Goal: Transaction & Acquisition: Download file/media

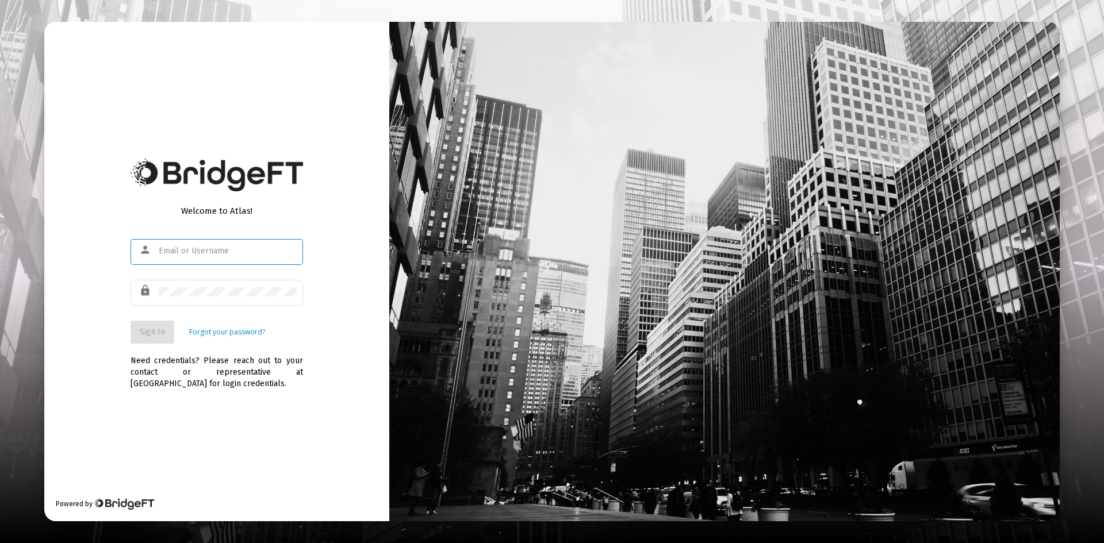
type input "[PERSON_NAME][EMAIL_ADDRESS][DOMAIN_NAME]"
click at [144, 332] on span "Sign In" at bounding box center [152, 332] width 25 height 10
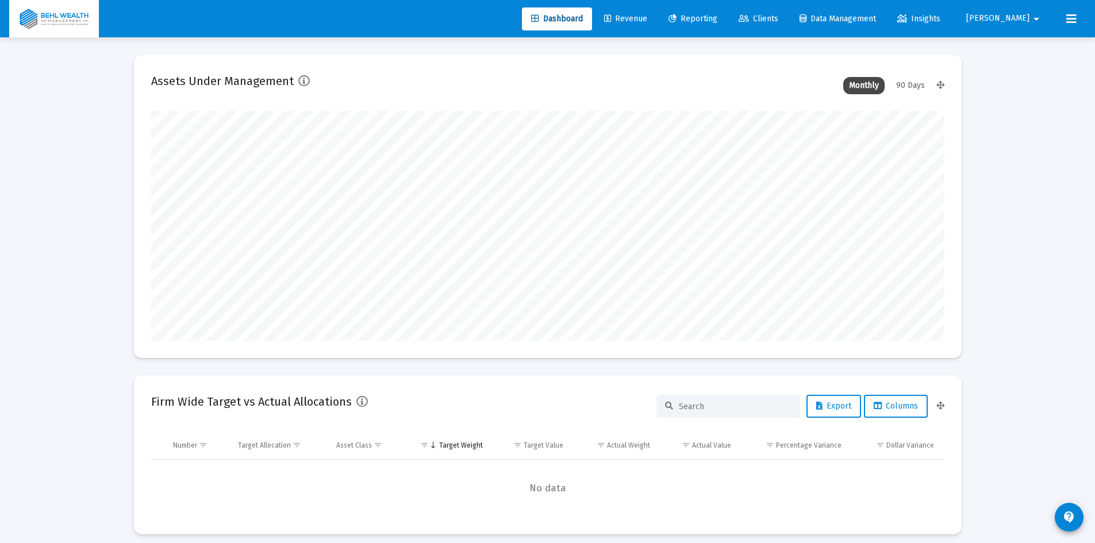
scroll to position [230, 427]
type input "[DATE]"
type input "[PERSON_NAME][EMAIL_ADDRESS][DOMAIN_NAME]"
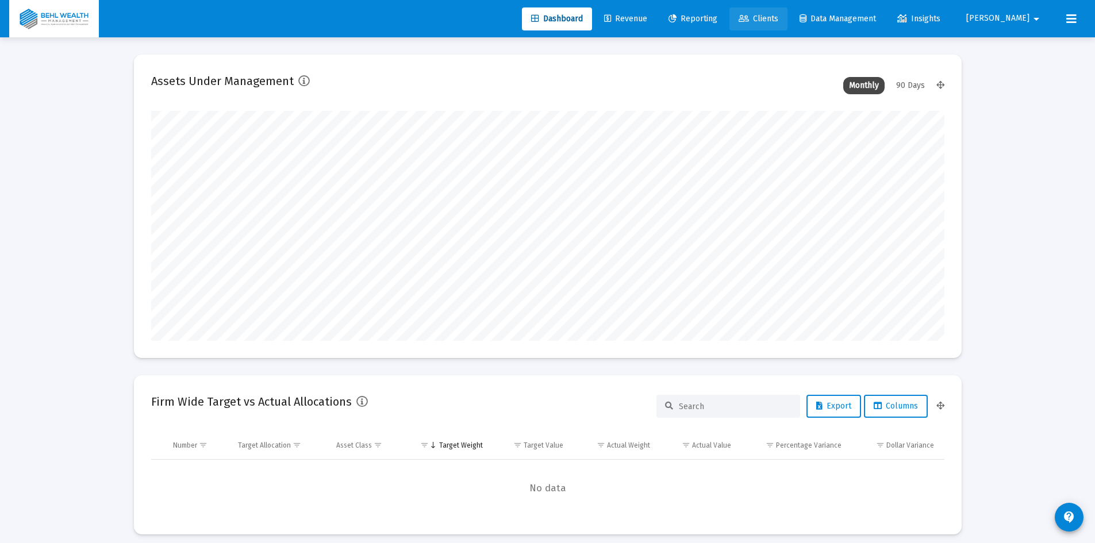
click at [787, 23] on link "Clients" at bounding box center [758, 18] width 58 height 23
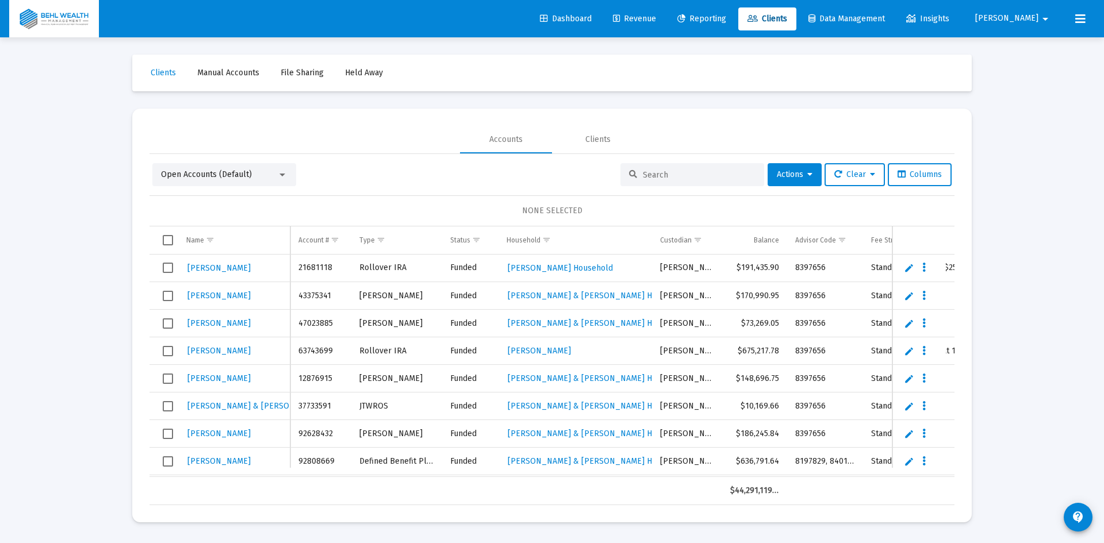
click at [656, 23] on span "Revenue" at bounding box center [634, 19] width 43 height 10
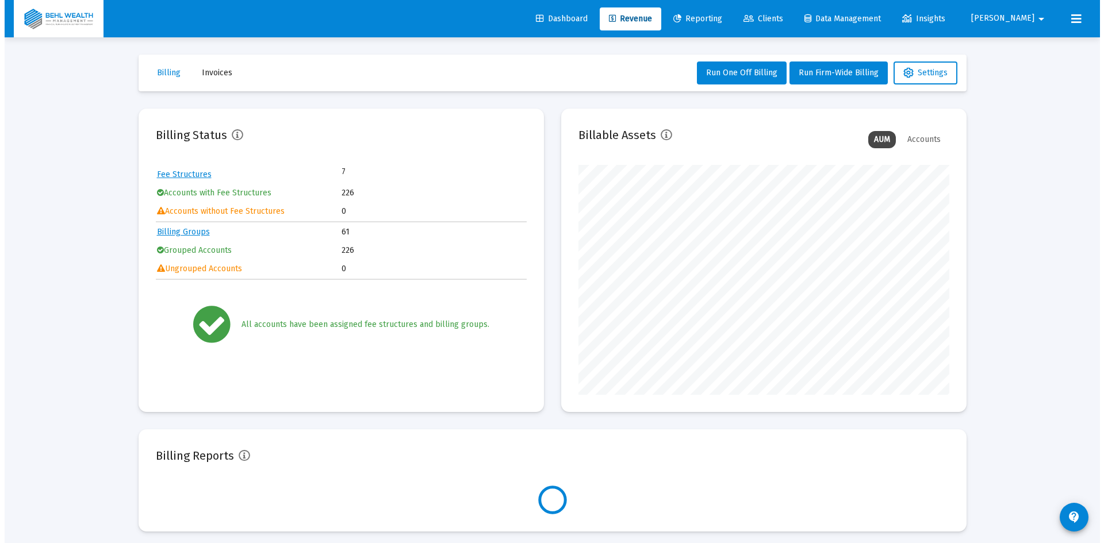
scroll to position [230, 371]
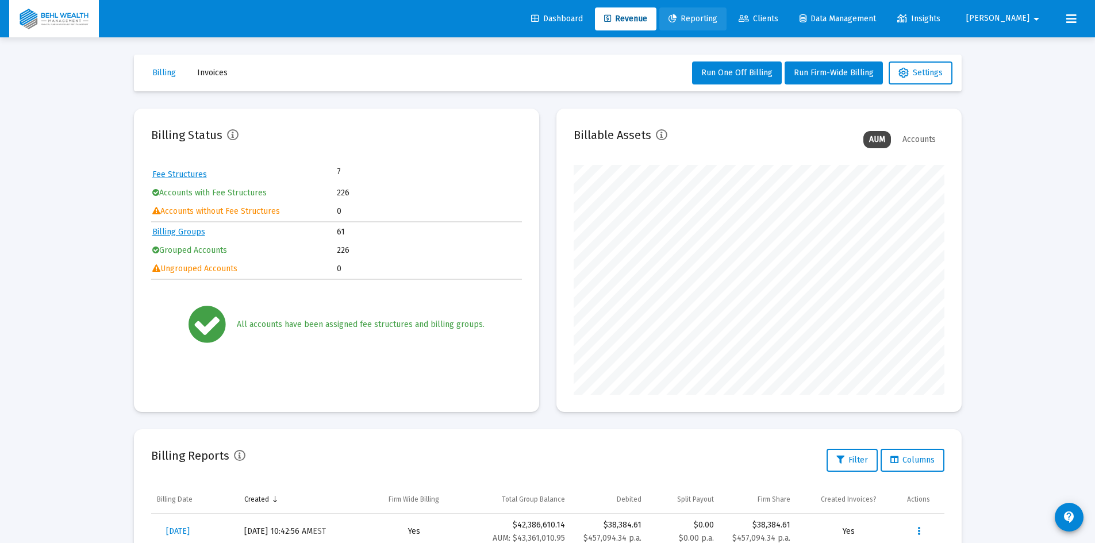
click at [717, 17] on span "Reporting" at bounding box center [692, 19] width 49 height 10
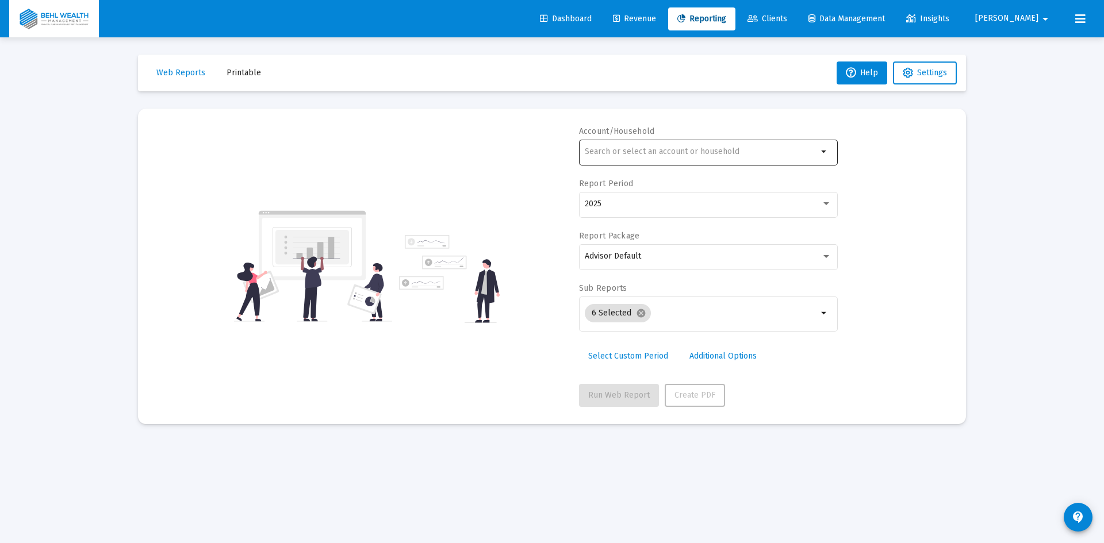
click at [673, 148] on input "text" at bounding box center [701, 151] width 233 height 9
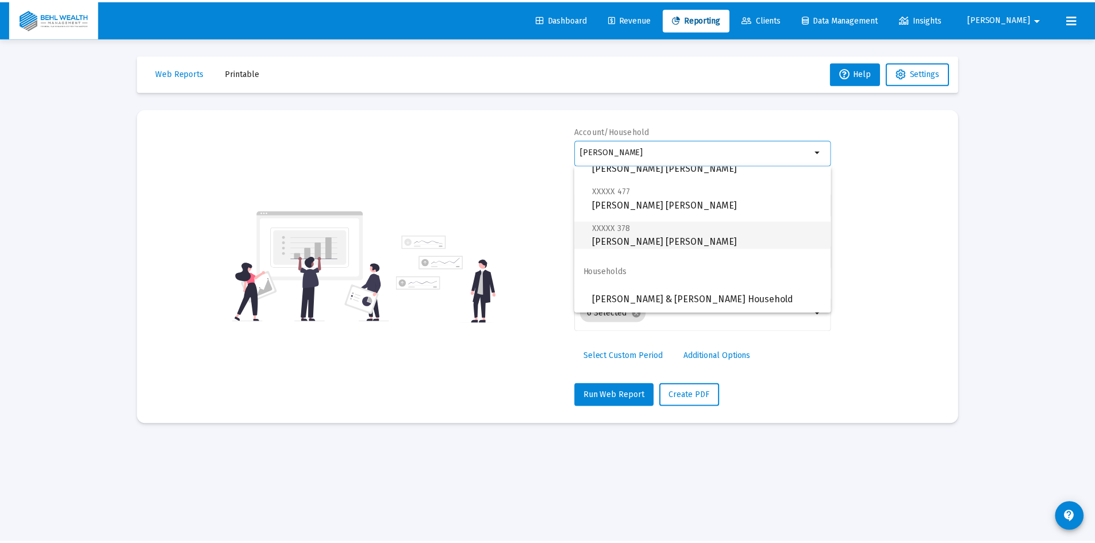
scroll to position [120, 0]
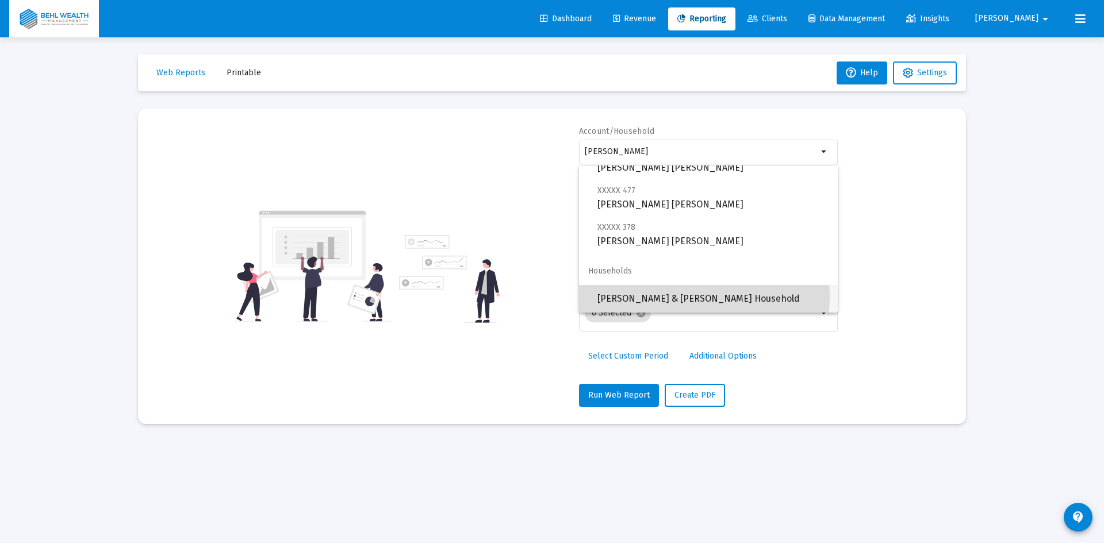
click at [671, 297] on span "[PERSON_NAME] & [PERSON_NAME] Household" at bounding box center [712, 299] width 231 height 28
type input "[PERSON_NAME] & [PERSON_NAME] Household"
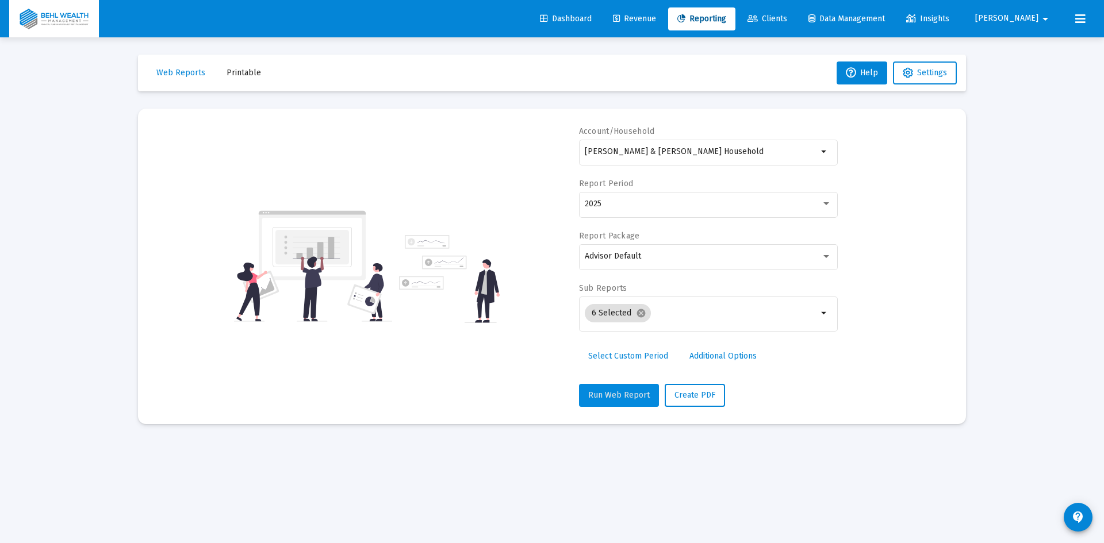
click at [629, 390] on span "Run Web Report" at bounding box center [619, 395] width 62 height 10
select select "View all"
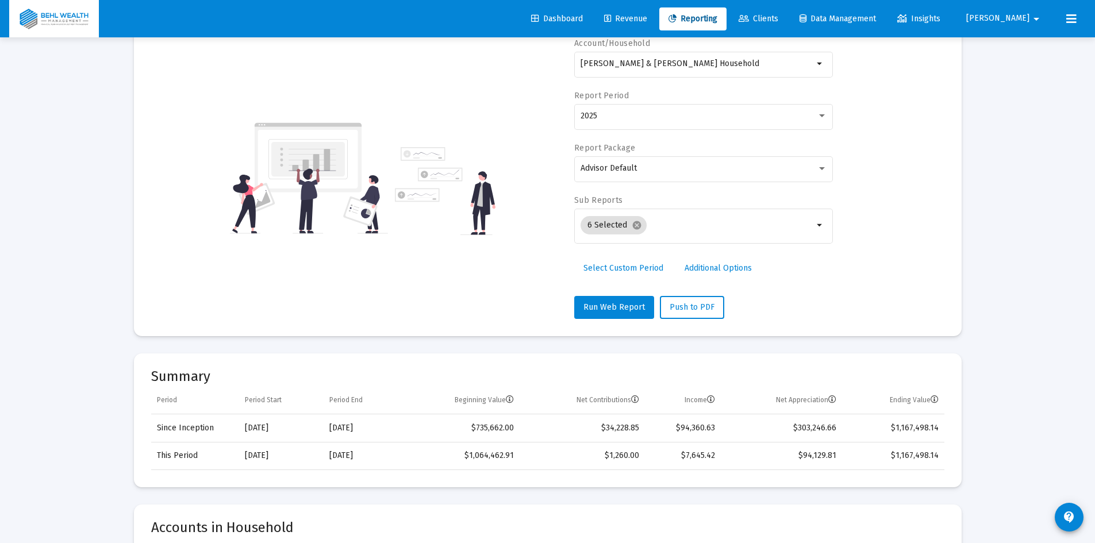
scroll to position [0, 0]
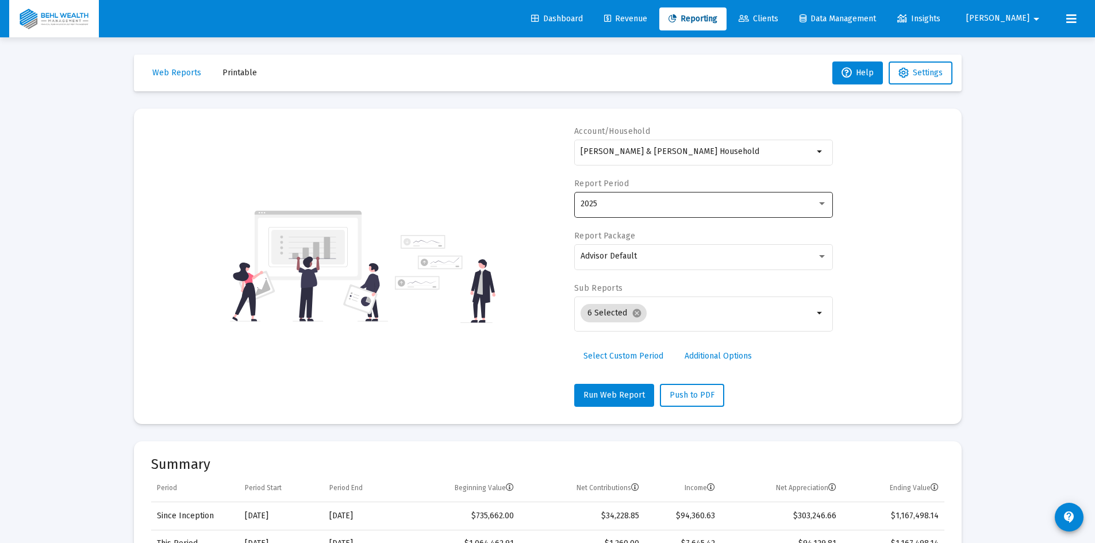
click at [616, 212] on div "2025" at bounding box center [704, 204] width 247 height 28
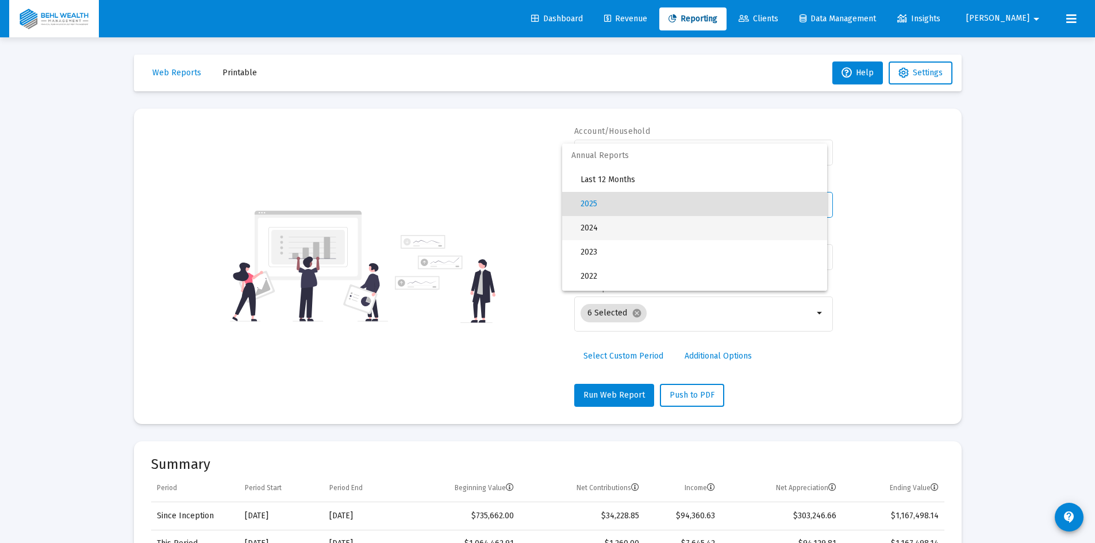
click at [618, 233] on span "2024" at bounding box center [699, 228] width 237 height 24
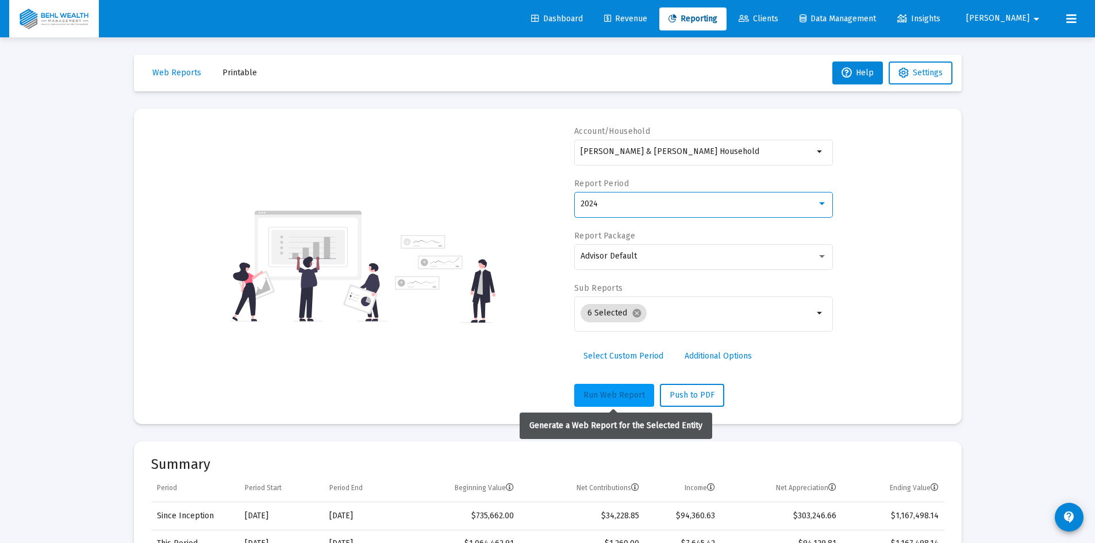
click at [617, 394] on span "Run Web Report" at bounding box center [614, 395] width 62 height 10
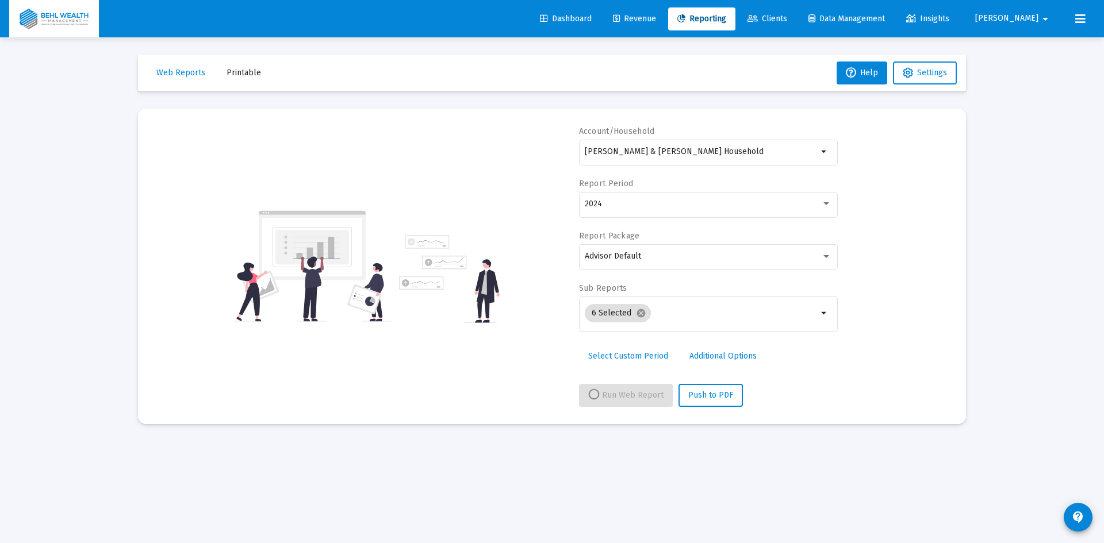
select select "View 1 year"
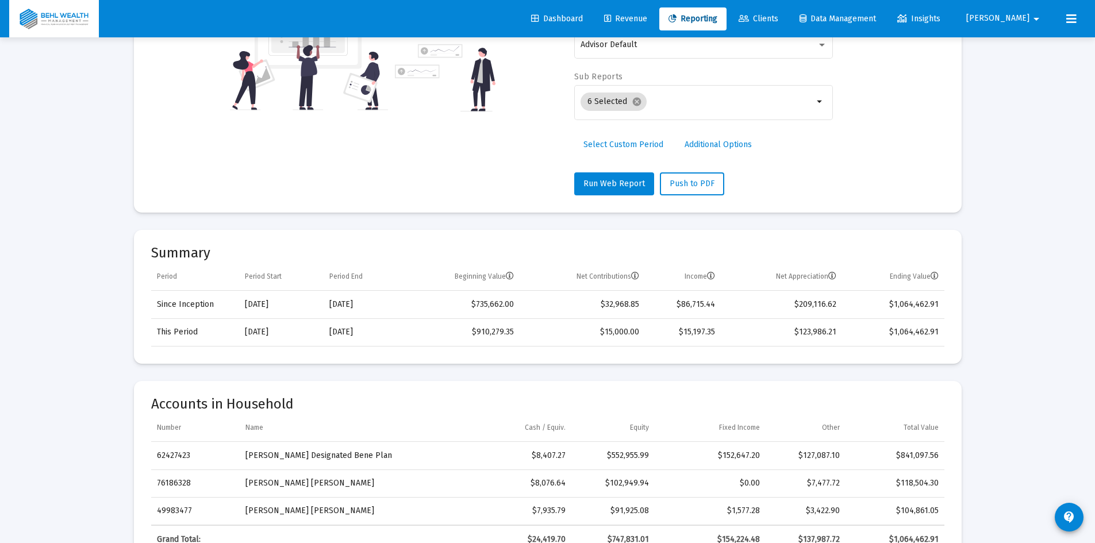
scroll to position [57, 0]
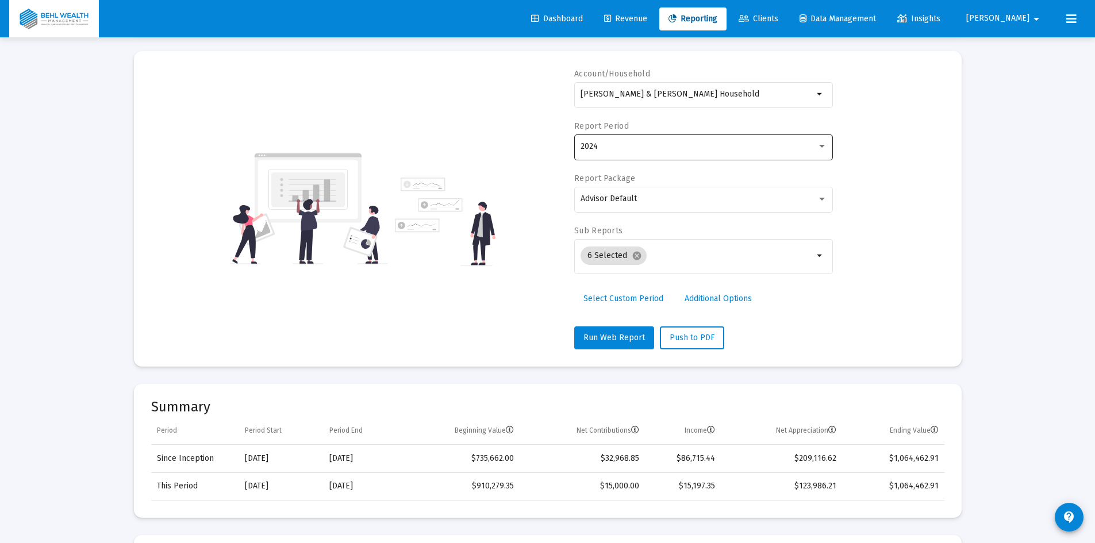
click at [647, 137] on div "2024" at bounding box center [704, 146] width 247 height 28
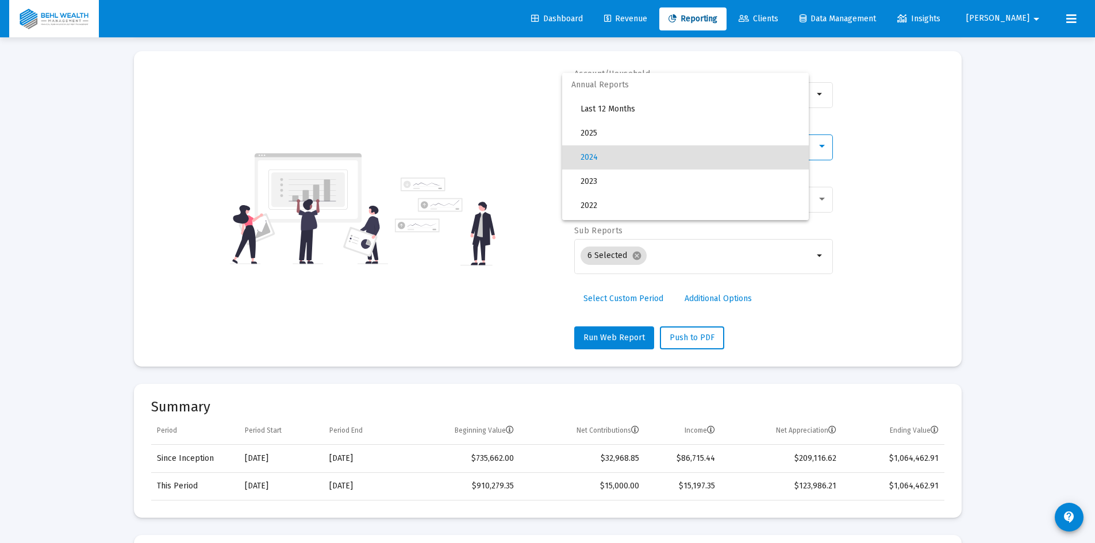
scroll to position [11, 0]
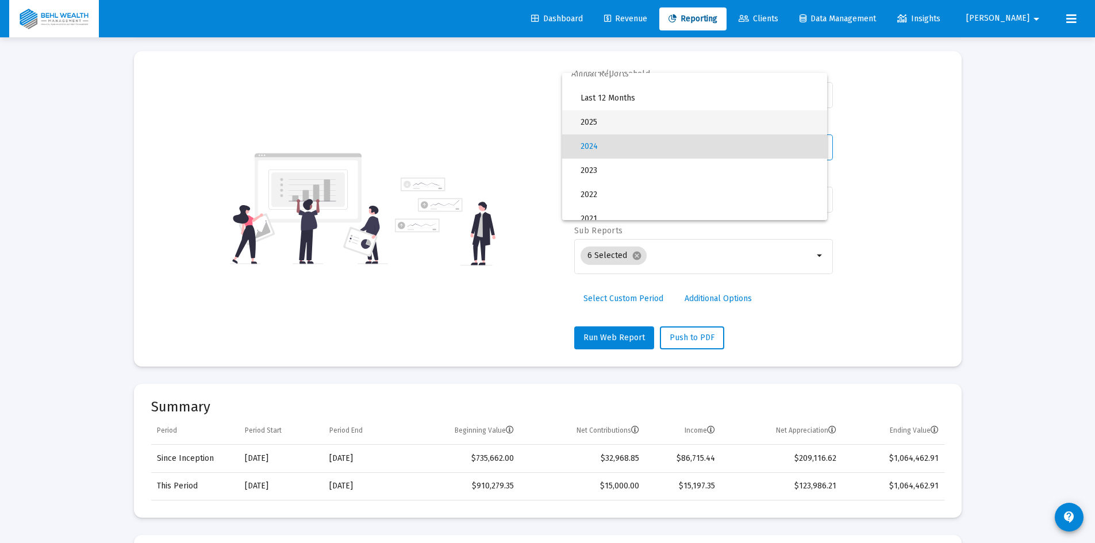
click at [633, 129] on span "2025" at bounding box center [699, 122] width 237 height 24
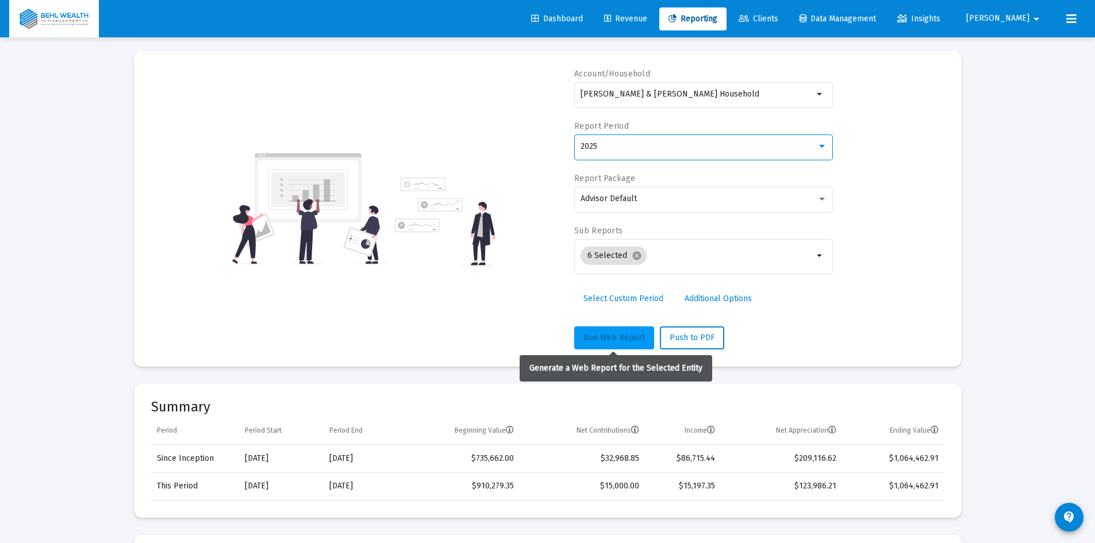
click at [609, 341] on span "Run Web Report" at bounding box center [614, 338] width 62 height 10
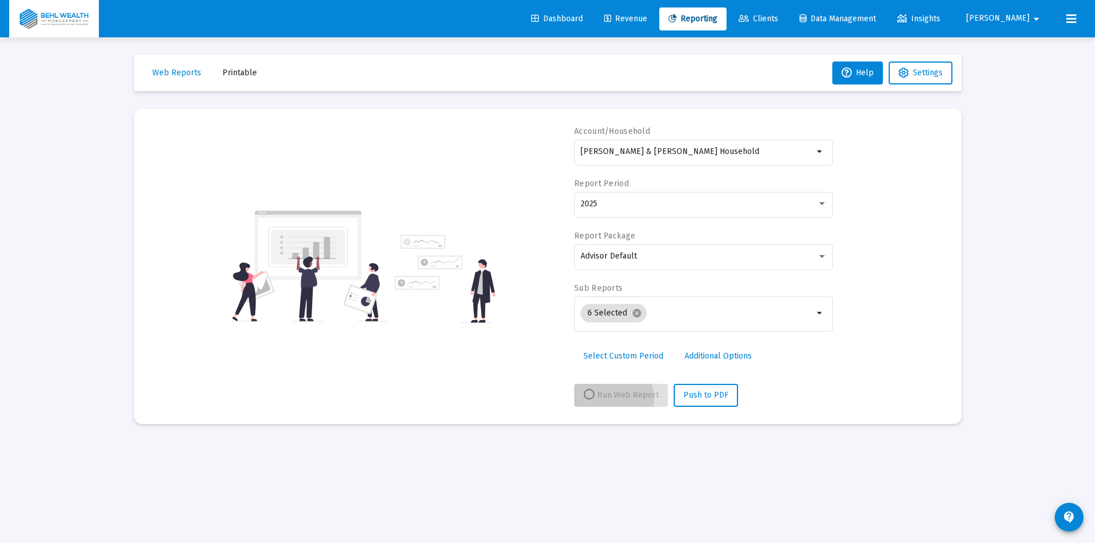
scroll to position [0, 0]
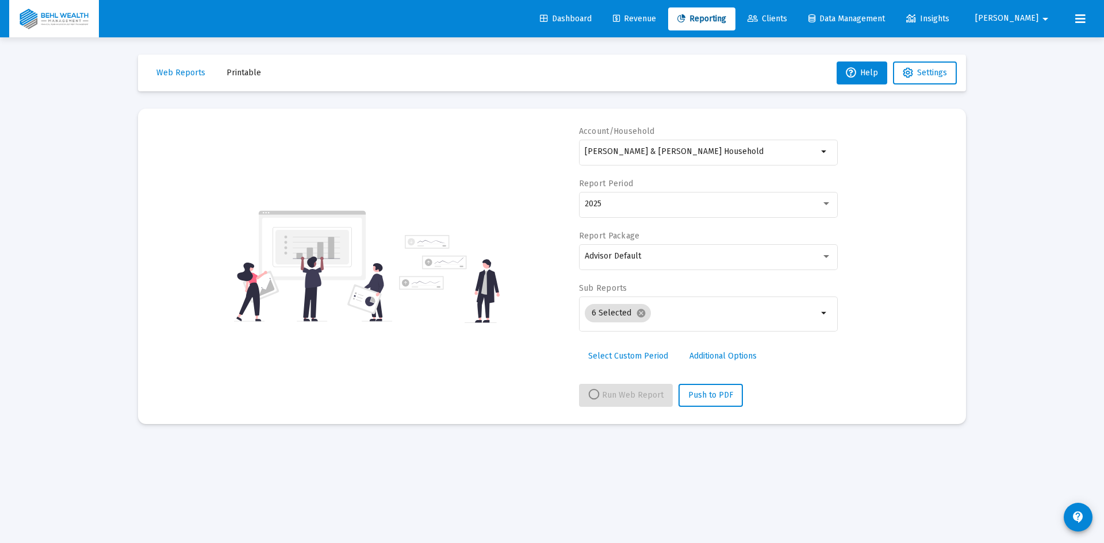
select select "View all"
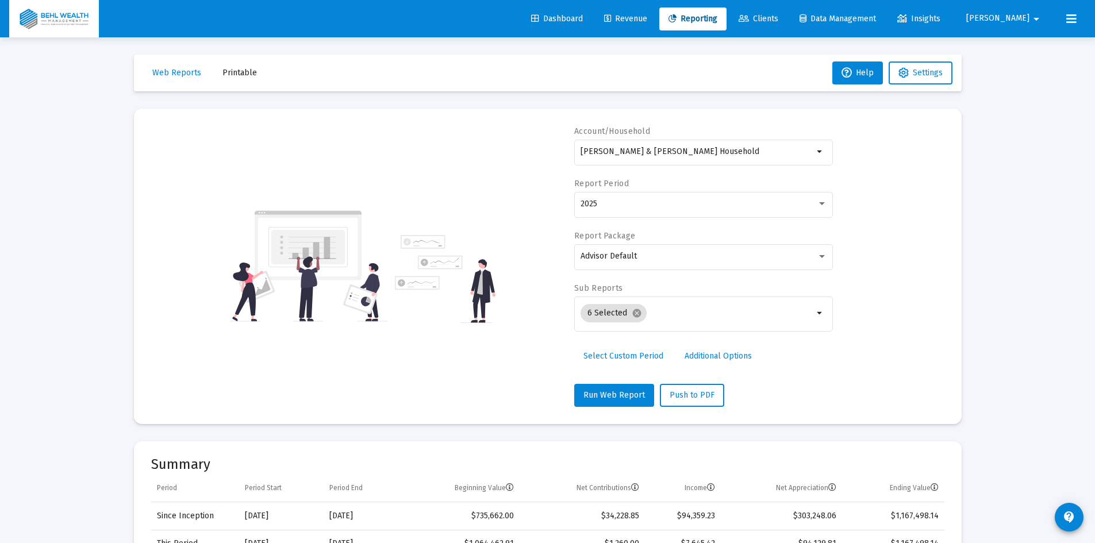
click at [778, 21] on span "Clients" at bounding box center [759, 19] width 40 height 10
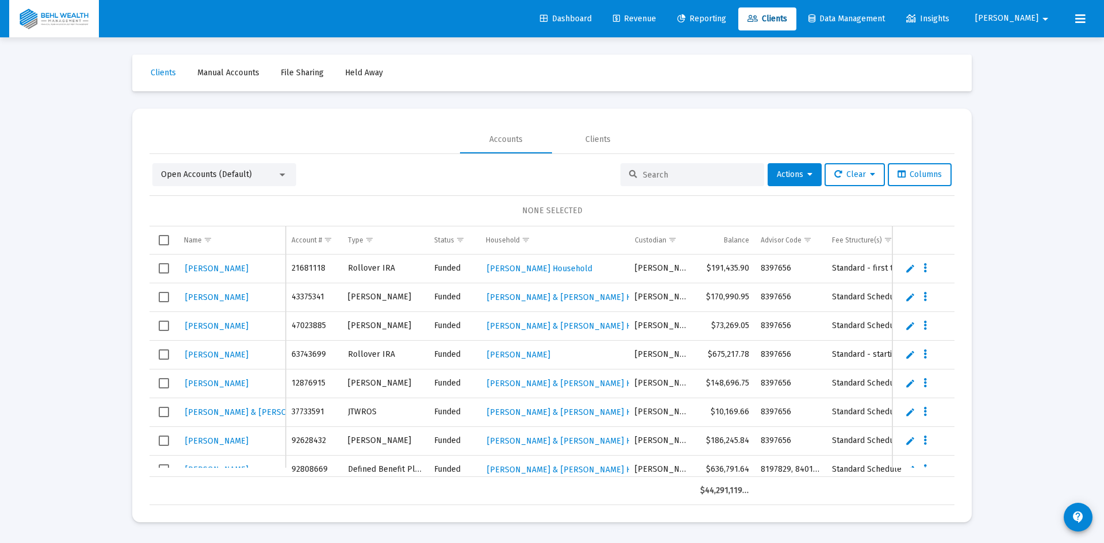
click at [677, 178] on input at bounding box center [699, 175] width 113 height 10
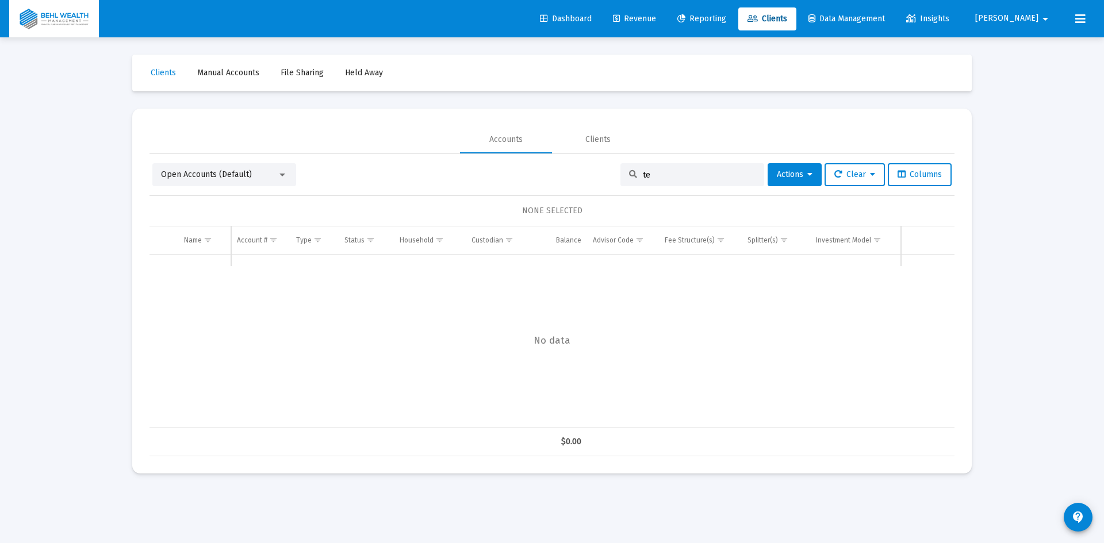
type input "t"
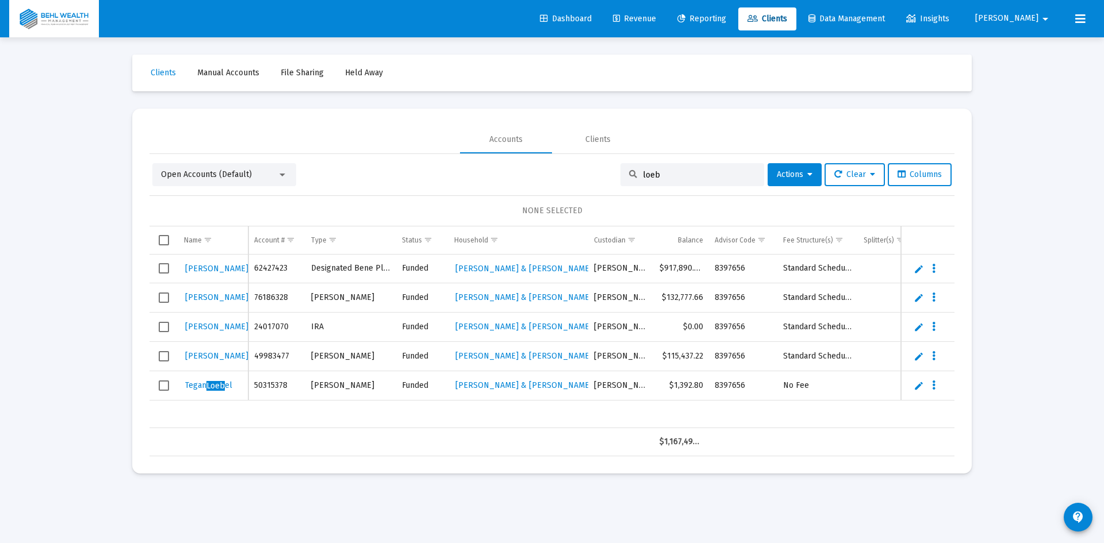
type input "loeb"
click at [919, 389] on link "Edit" at bounding box center [918, 386] width 10 height 10
click at [943, 386] on icon "Data grid" at bounding box center [943, 391] width 3 height 14
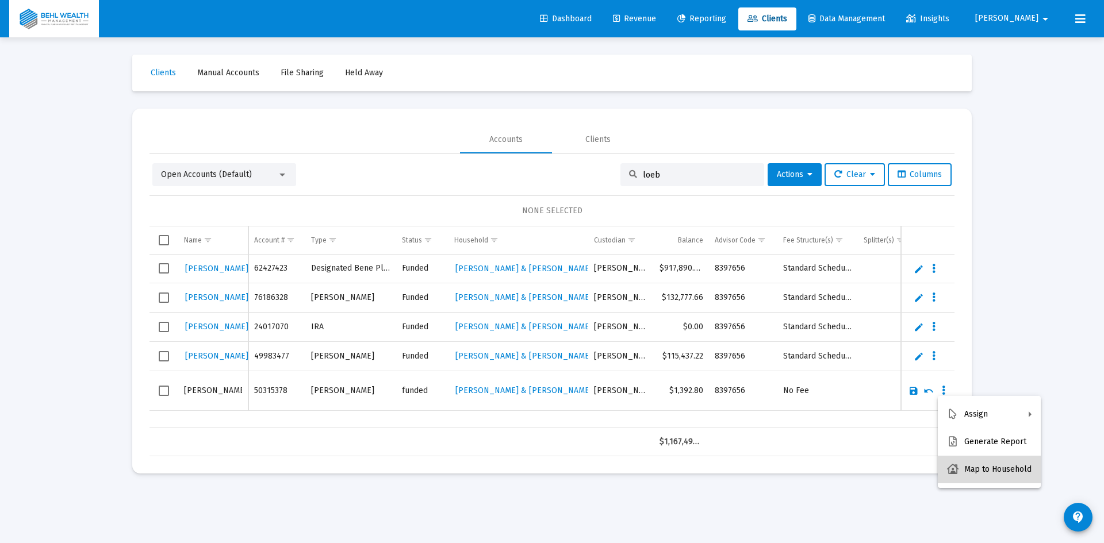
click at [993, 473] on button "Map to Household" at bounding box center [988, 470] width 103 height 28
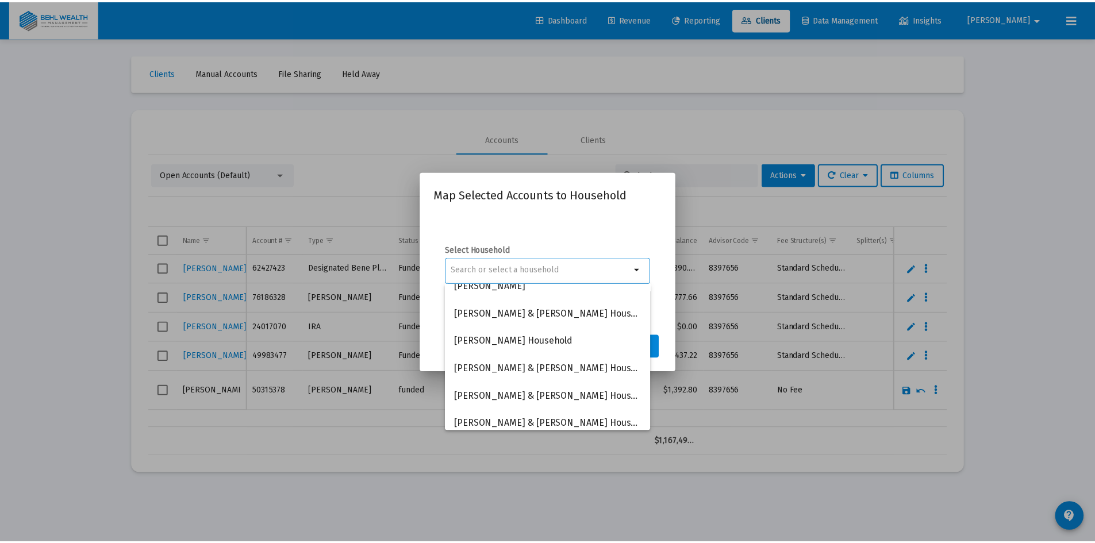
scroll to position [405, 0]
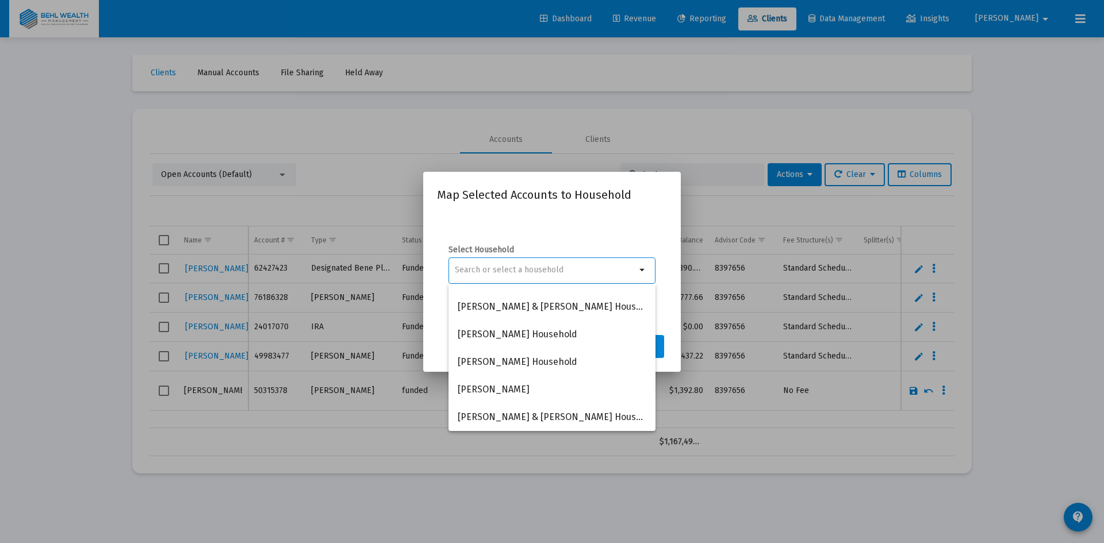
click at [575, 224] on div "Select Household arrow_drop_down" at bounding box center [552, 270] width 230 height 115
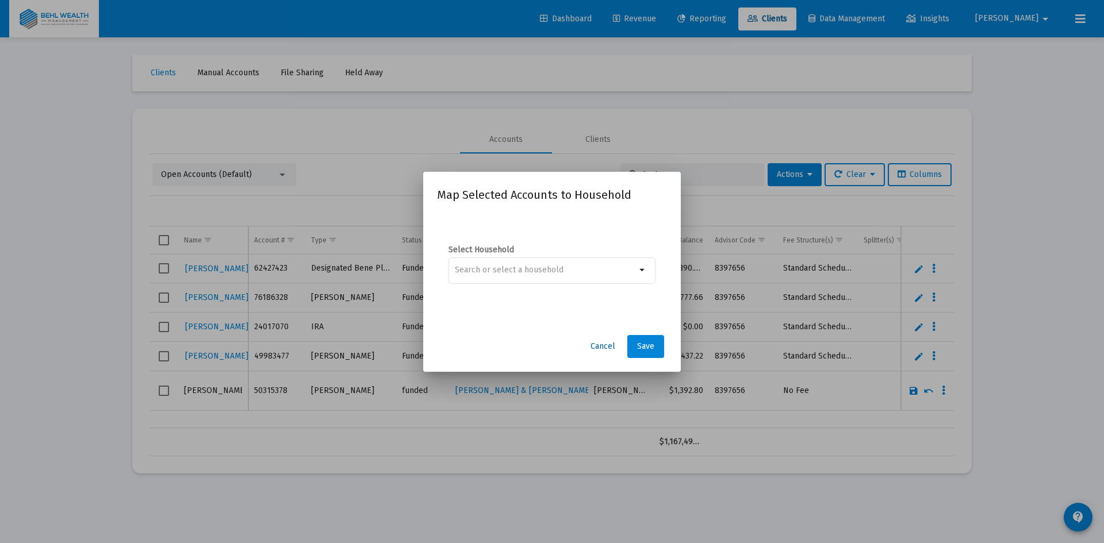
click at [610, 341] on span "Cancel" at bounding box center [602, 346] width 25 height 10
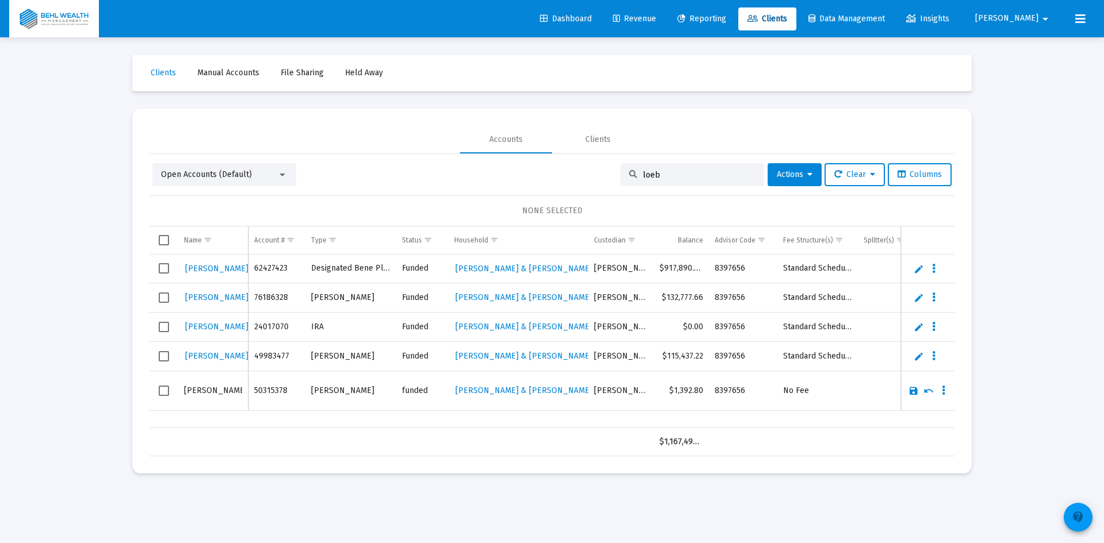
click at [1076, 514] on mat-icon "contact_support" at bounding box center [1078, 517] width 14 height 14
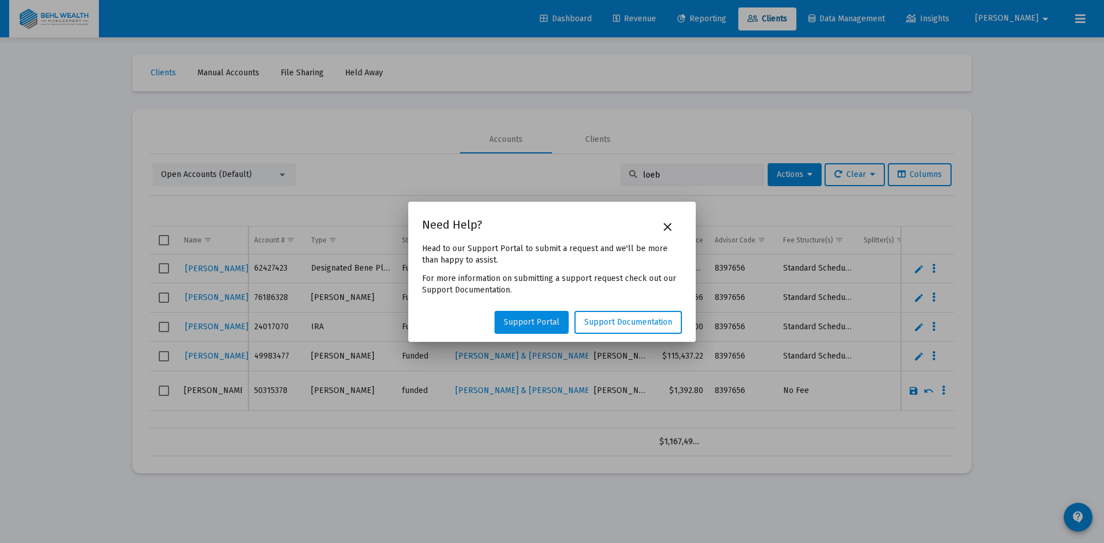
click at [532, 316] on link "Support Portal" at bounding box center [531, 322] width 74 height 23
click at [670, 318] on span "Support Documentation" at bounding box center [628, 322] width 88 height 10
click at [675, 226] on button "close" at bounding box center [667, 227] width 23 height 23
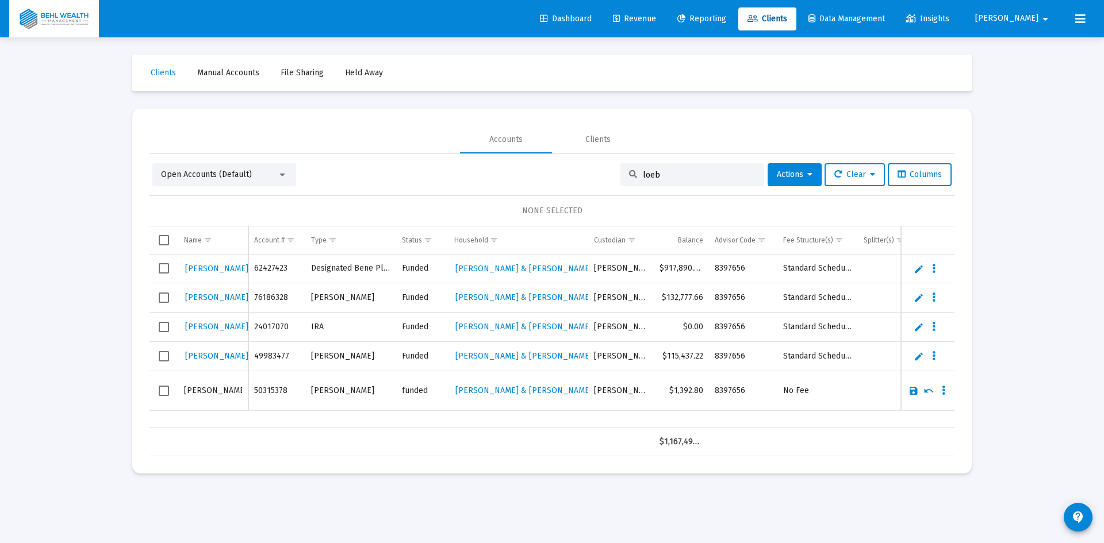
click at [164, 392] on span "Select row" at bounding box center [164, 391] width 10 height 10
click at [800, 174] on span "Actions" at bounding box center [795, 175] width 36 height 10
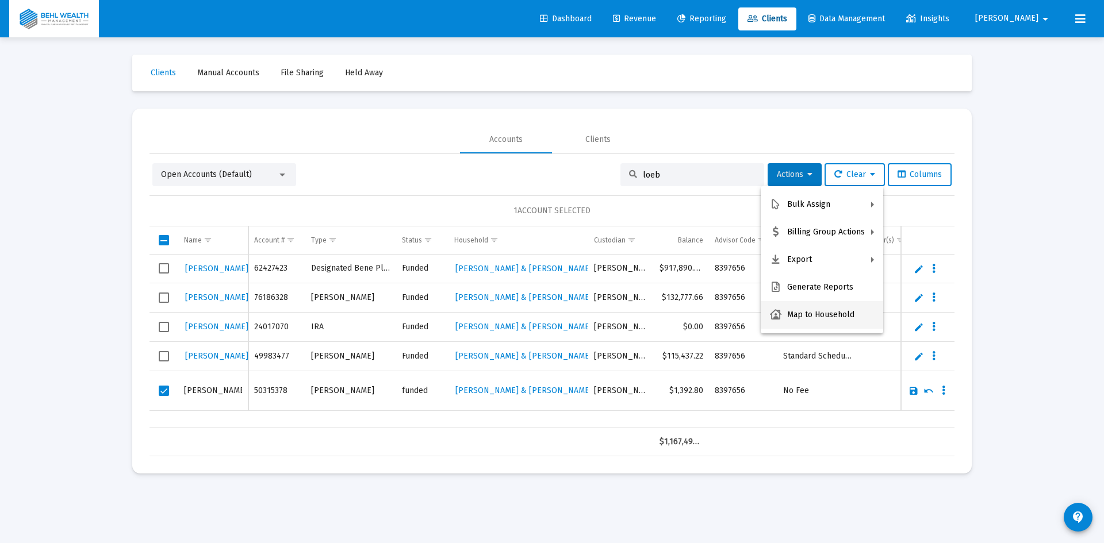
click at [820, 309] on button "Map to Household" at bounding box center [821, 315] width 122 height 28
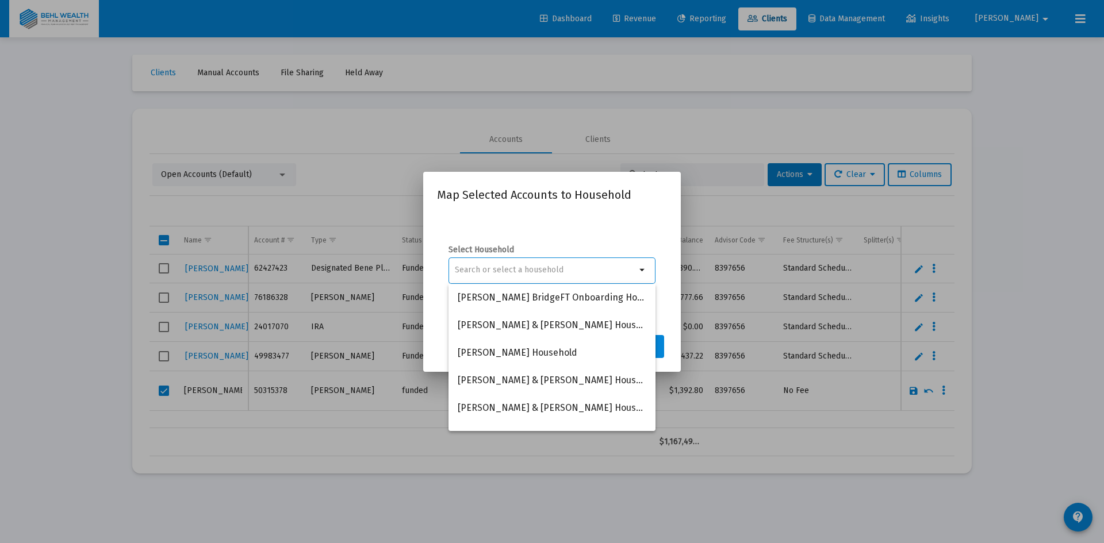
click at [559, 231] on div "Select Household arrow_drop_down" at bounding box center [552, 270] width 230 height 115
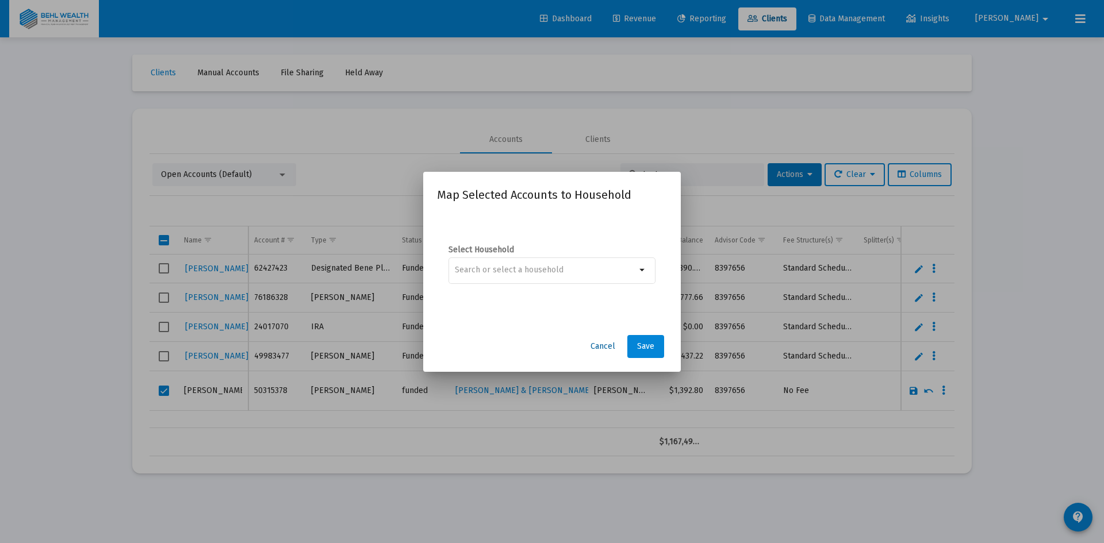
click at [604, 344] on span "Cancel" at bounding box center [602, 346] width 25 height 10
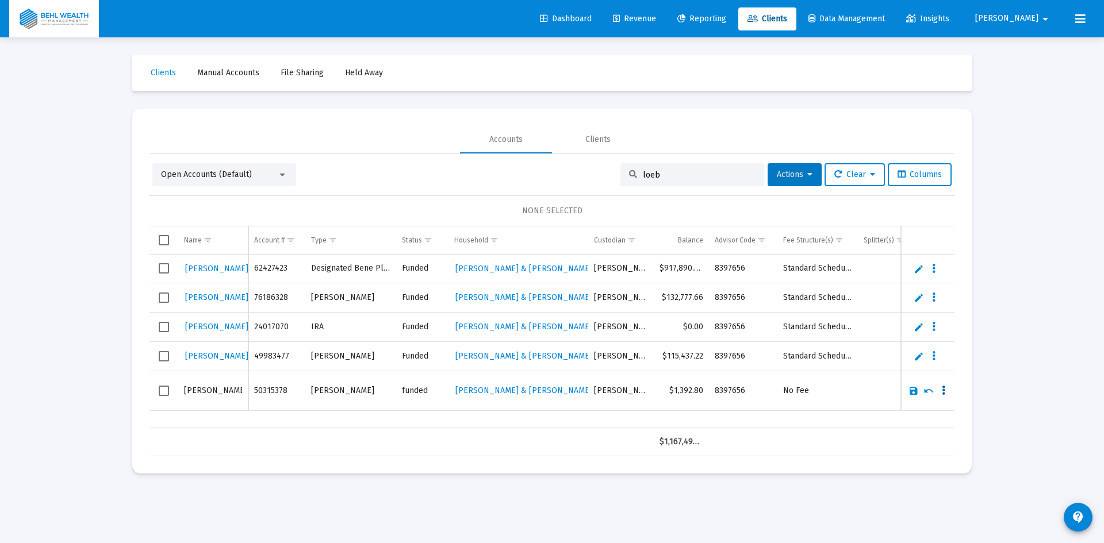
click at [943, 387] on icon "Data grid" at bounding box center [943, 391] width 3 height 14
click at [1006, 468] on button "Map to Household" at bounding box center [988, 470] width 103 height 28
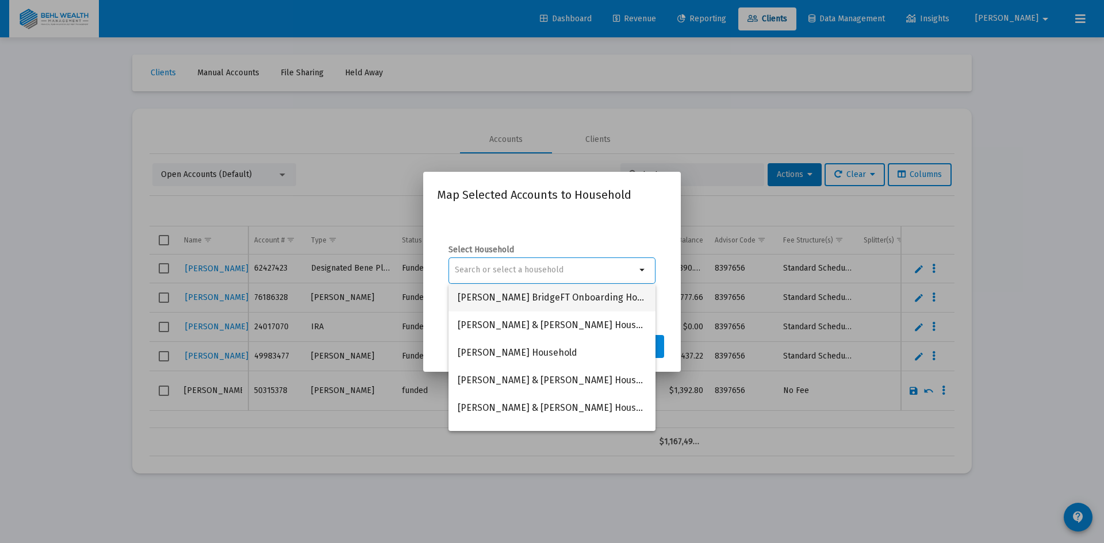
click at [537, 301] on span "[PERSON_NAME] BridgeFT Onboarding Household" at bounding box center [552, 298] width 189 height 28
type input "[PERSON_NAME] BridgeFT Onboarding Household"
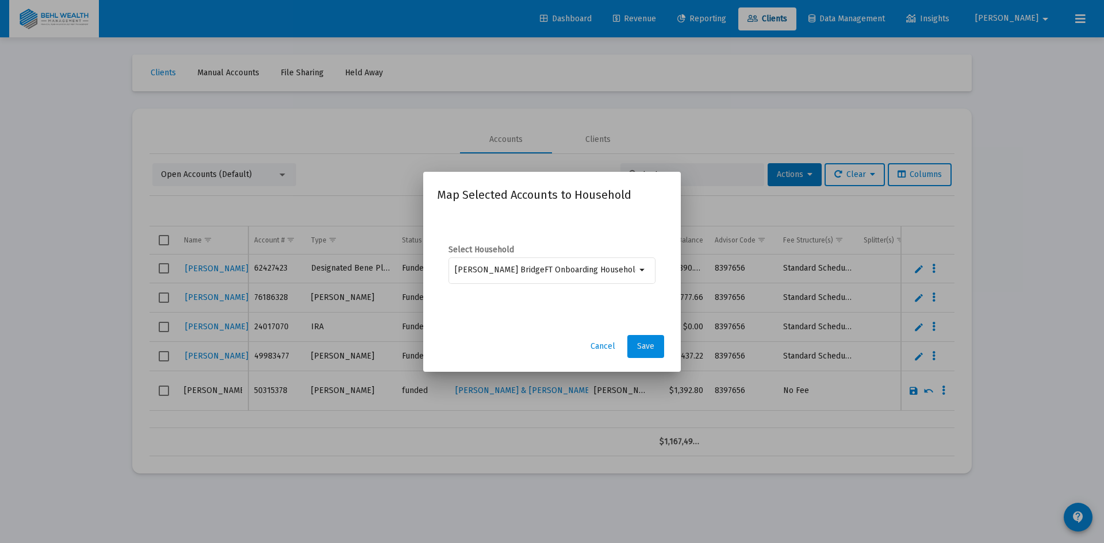
click at [648, 345] on span "Save" at bounding box center [645, 346] width 17 height 10
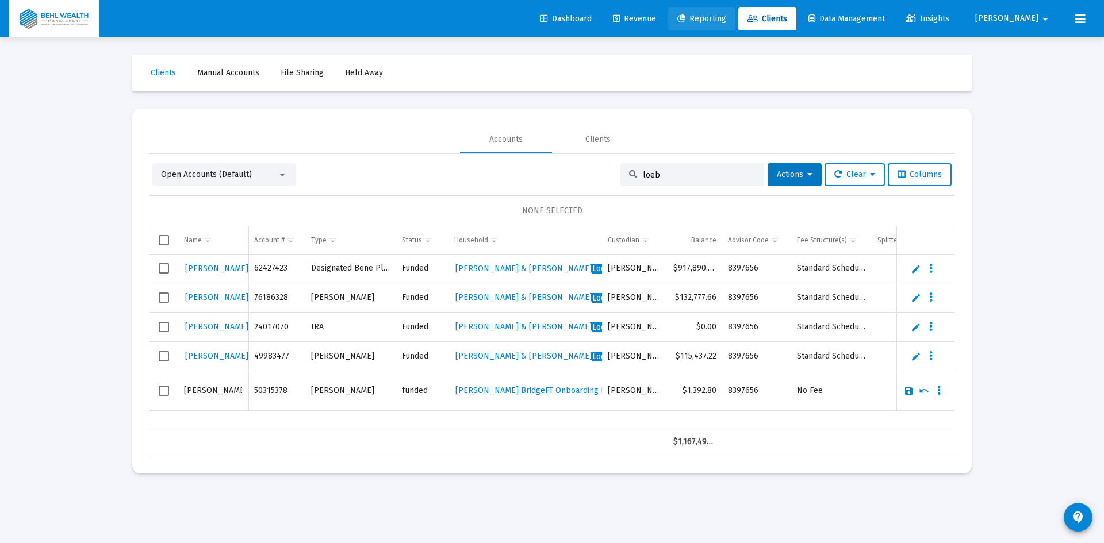
click at [726, 21] on span "Reporting" at bounding box center [701, 19] width 49 height 10
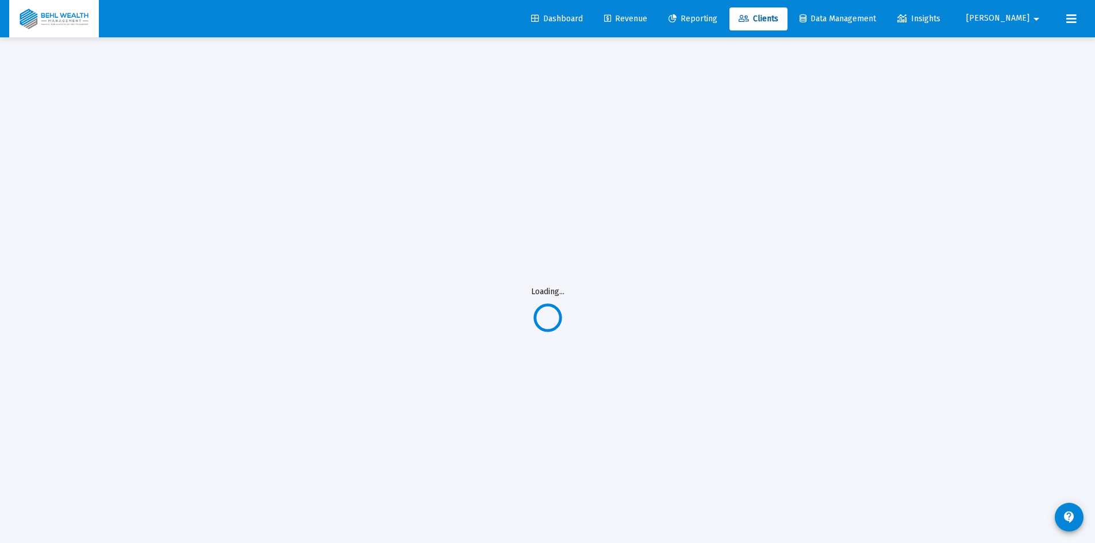
select select "View all"
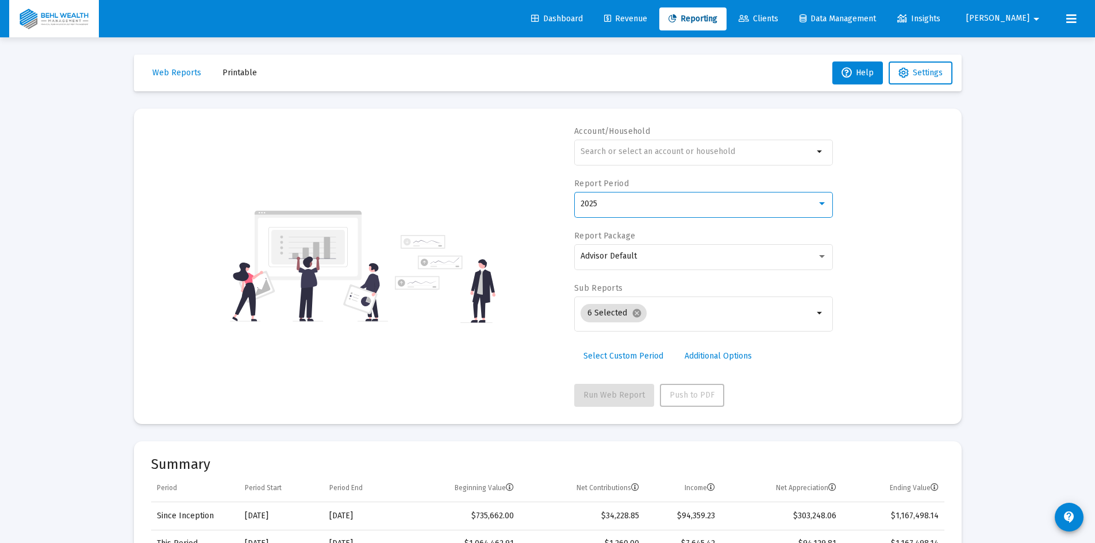
click at [654, 203] on div "2025" at bounding box center [699, 203] width 236 height 9
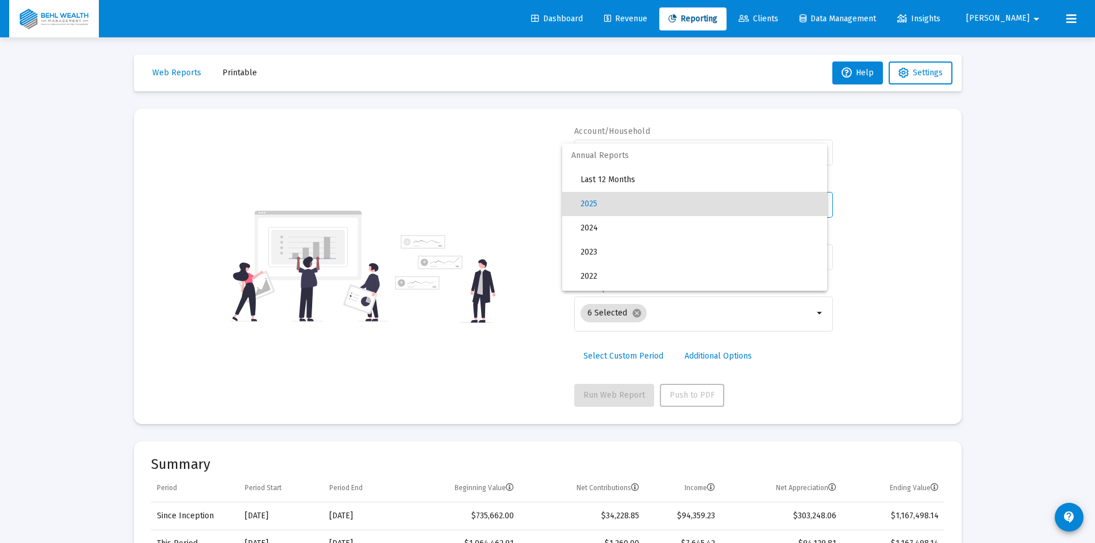
click at [876, 214] on div at bounding box center [547, 271] width 1095 height 543
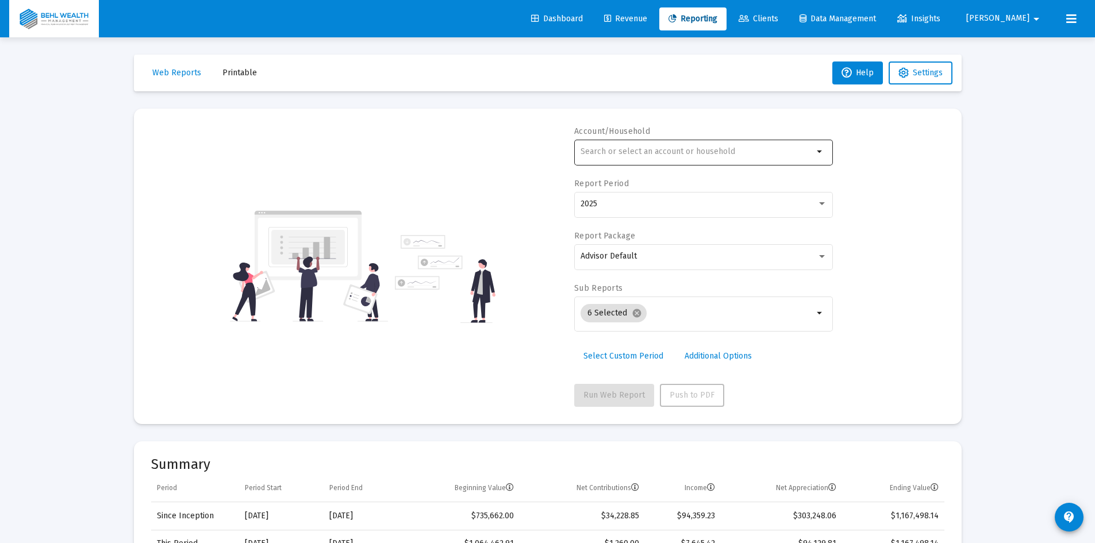
click at [786, 148] on input "text" at bounding box center [697, 151] width 233 height 9
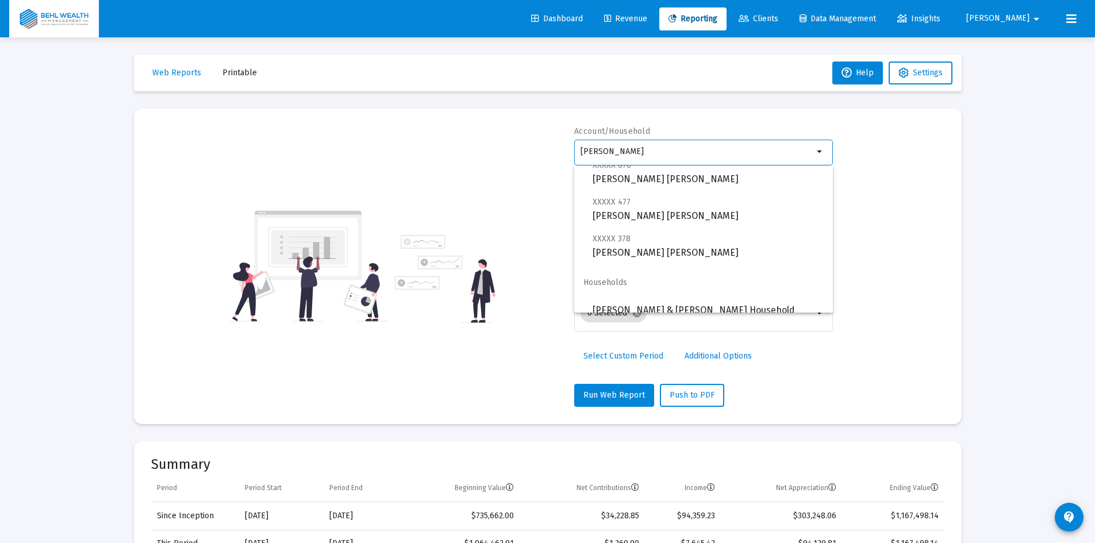
scroll to position [120, 0]
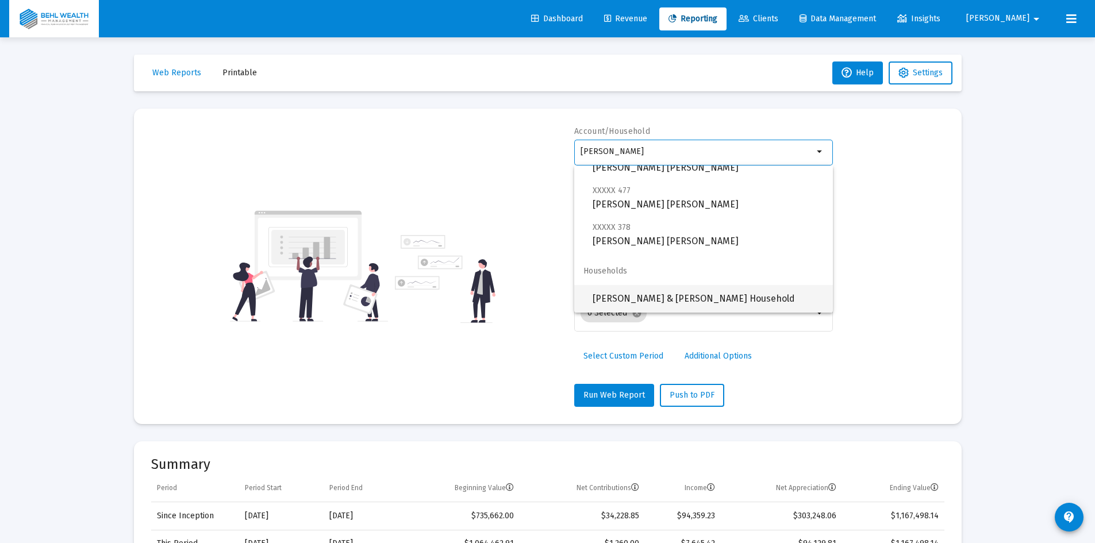
click at [687, 294] on span "[PERSON_NAME] & [PERSON_NAME] Household" at bounding box center [708, 299] width 231 height 28
type input "[PERSON_NAME] & [PERSON_NAME] Household"
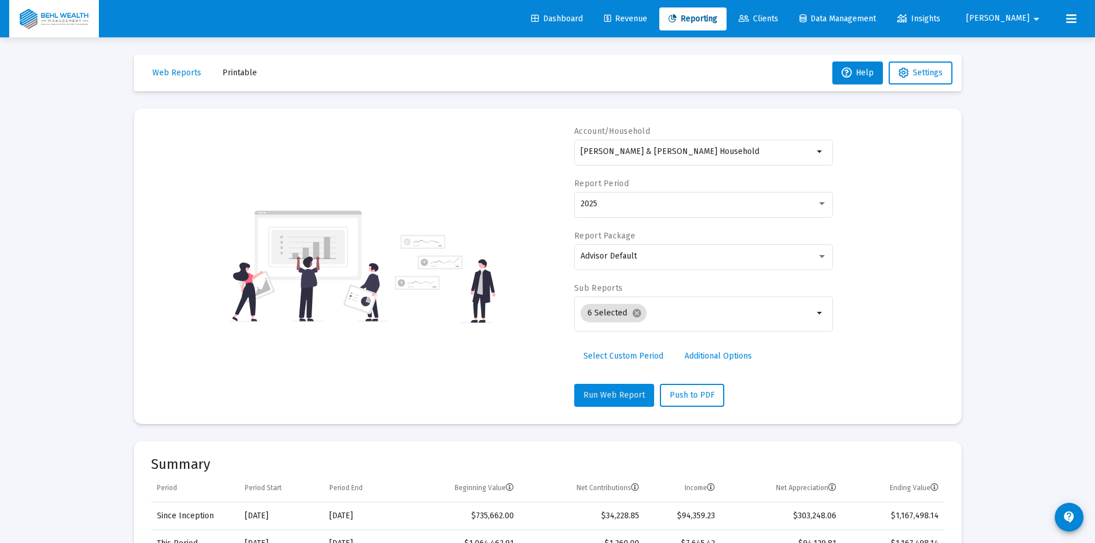
click at [618, 389] on button "Run Web Report" at bounding box center [614, 395] width 80 height 23
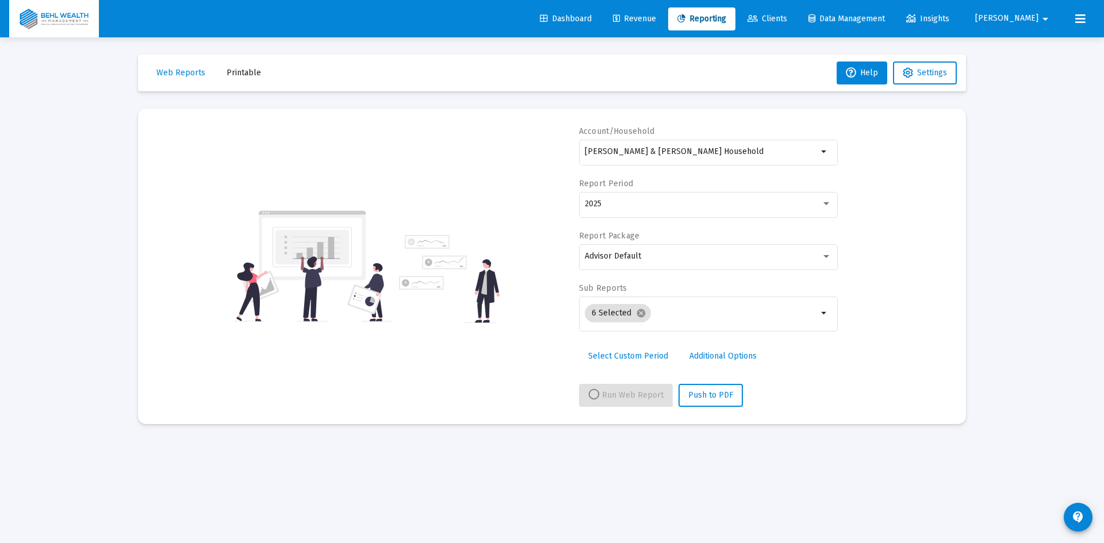
select select "View all"
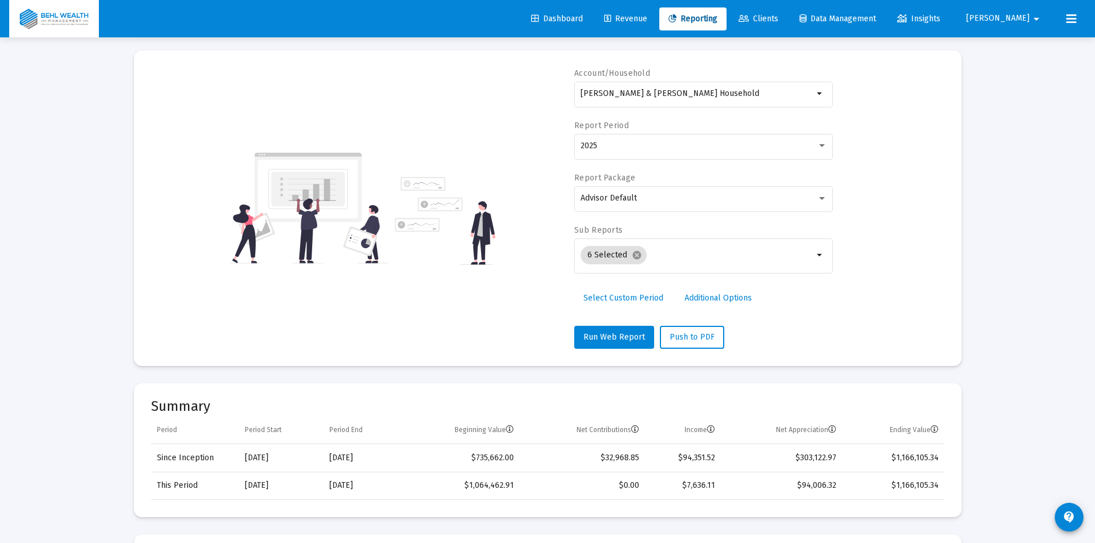
scroll to position [57, 0]
click at [640, 199] on div "Advisor Default" at bounding box center [699, 198] width 236 height 9
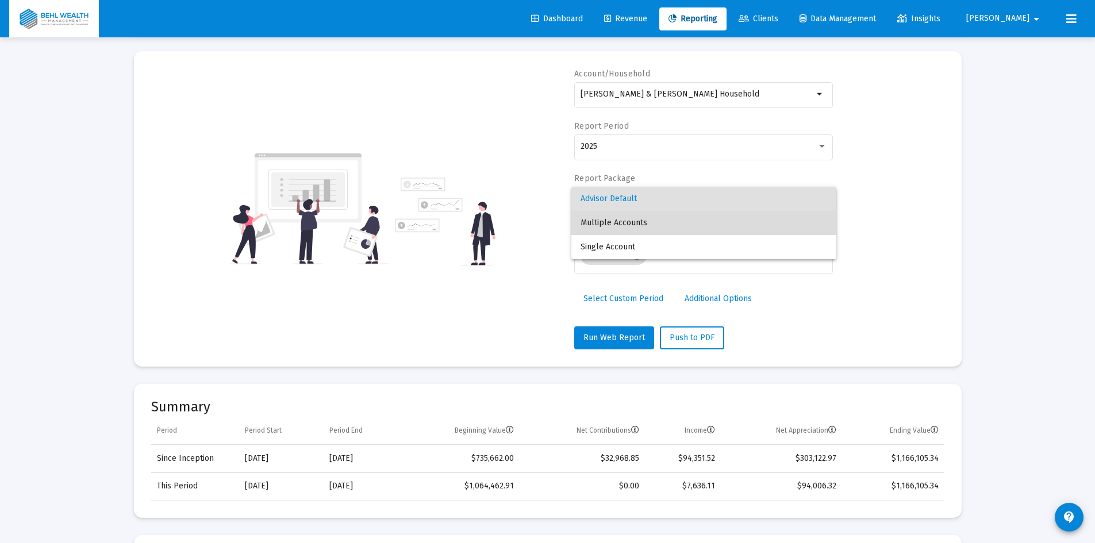
click at [640, 229] on span "Multiple Accounts" at bounding box center [704, 223] width 247 height 24
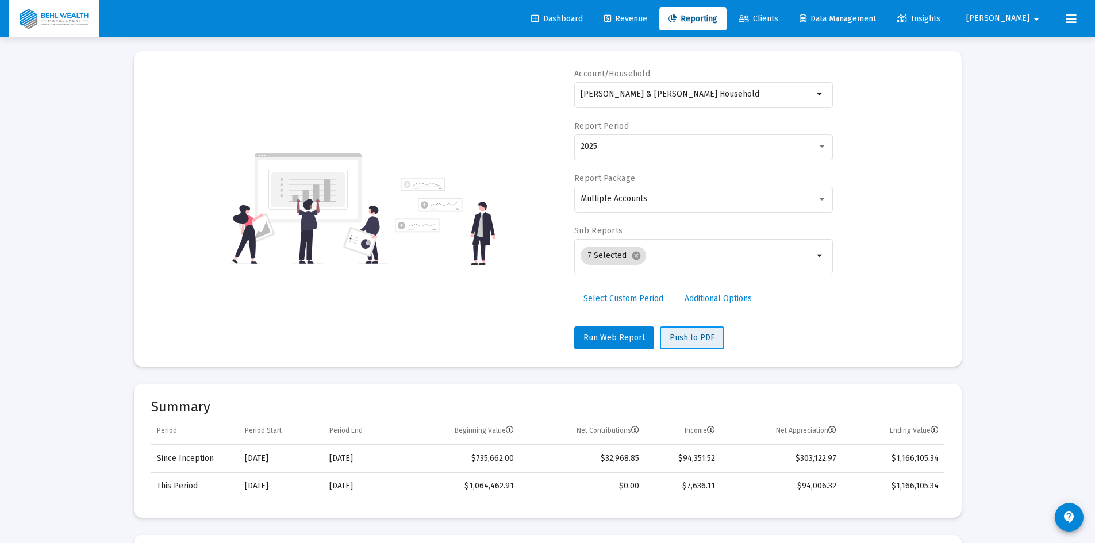
click at [681, 341] on span "Push to PDF" at bounding box center [692, 338] width 45 height 10
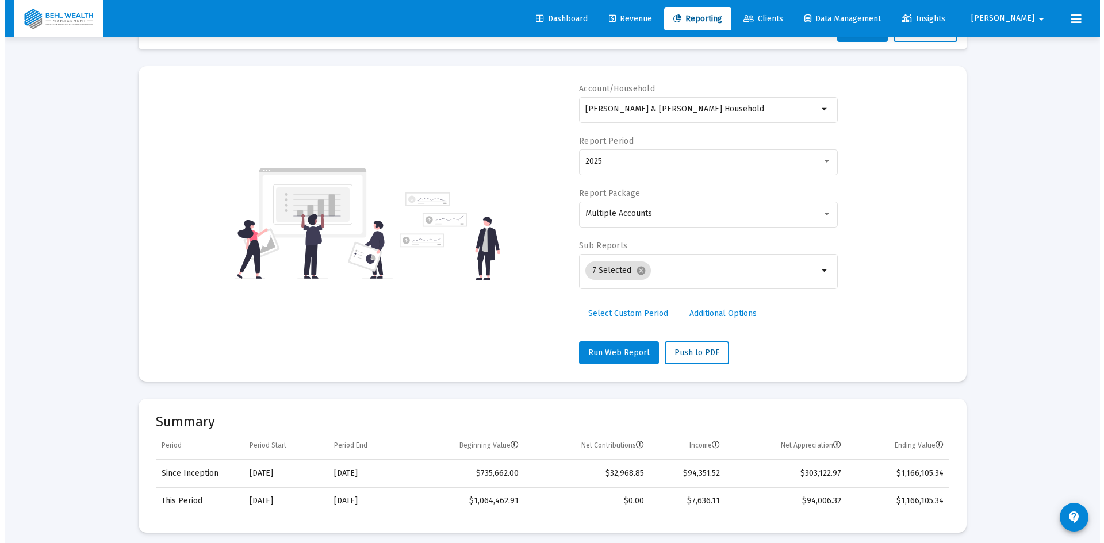
scroll to position [0, 0]
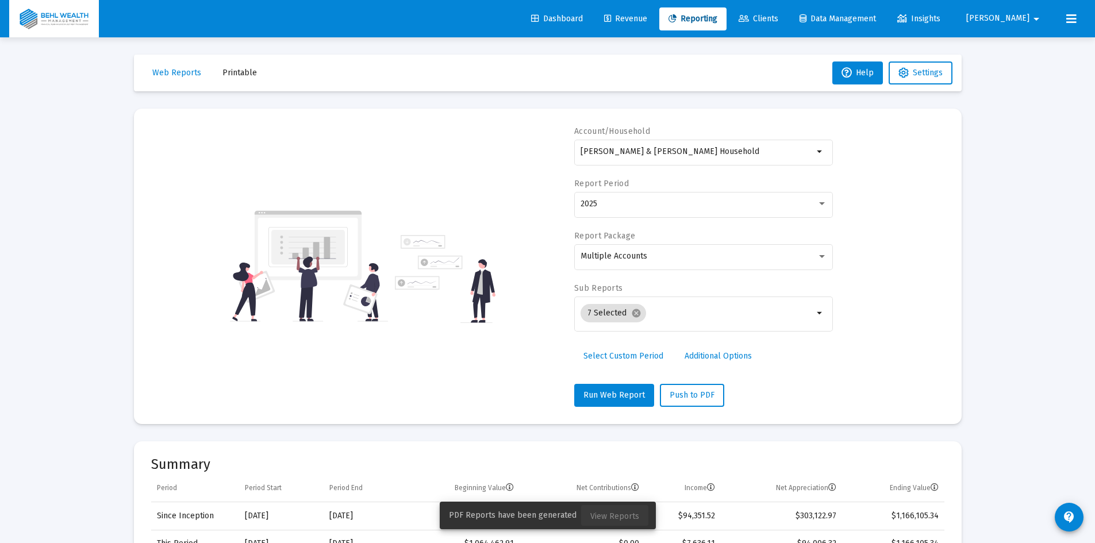
click at [624, 513] on span "View Reports" at bounding box center [614, 517] width 49 height 10
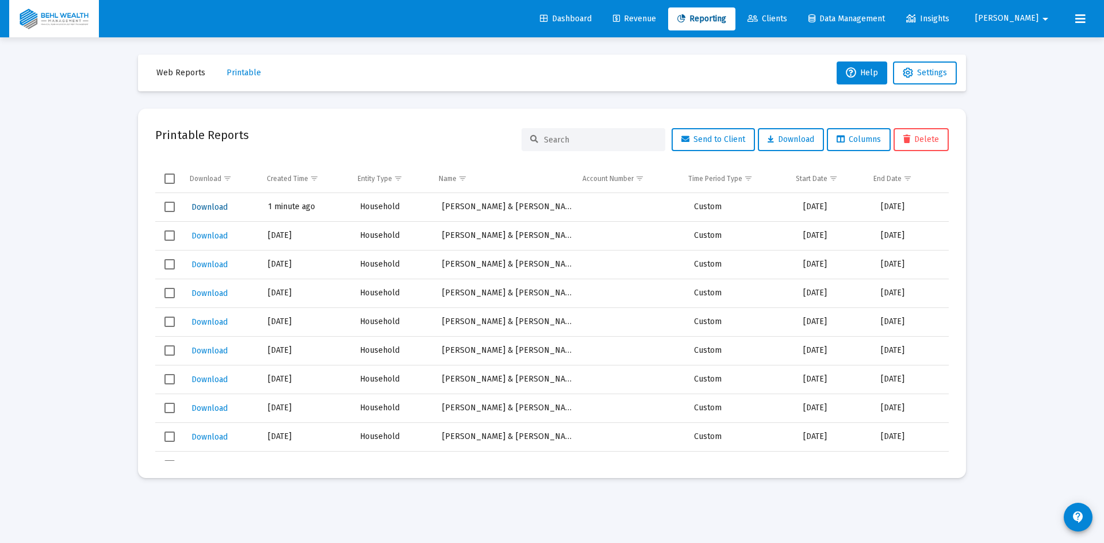
click at [218, 205] on span "Download" at bounding box center [209, 207] width 36 height 10
click at [1076, 517] on mat-icon "contact_support" at bounding box center [1078, 517] width 14 height 14
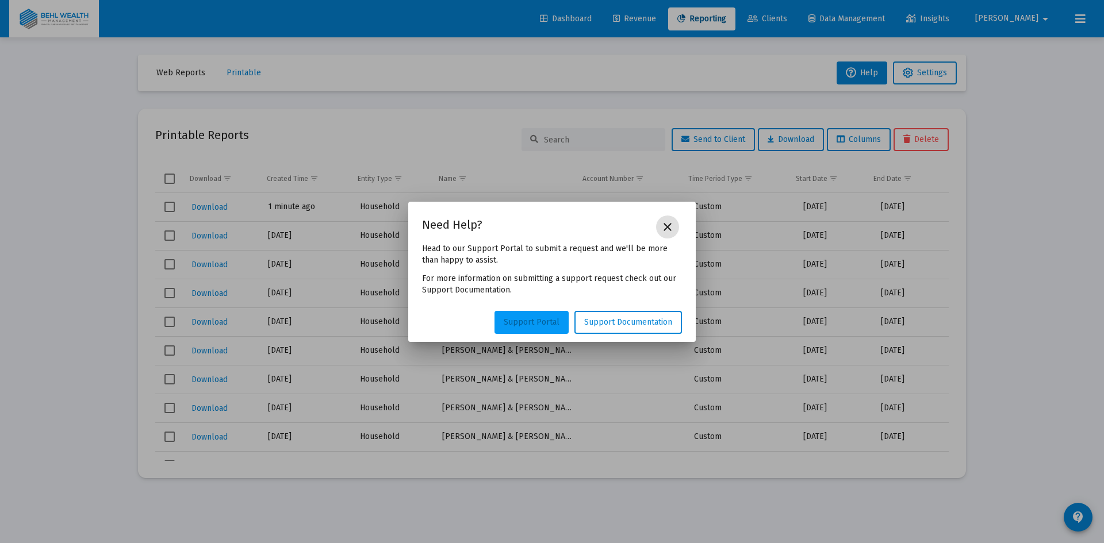
click at [522, 323] on span "Support Portal" at bounding box center [532, 322] width 56 height 10
click at [664, 222] on mat-icon "close" at bounding box center [667, 227] width 14 height 14
